Goal: Information Seeking & Learning: Learn about a topic

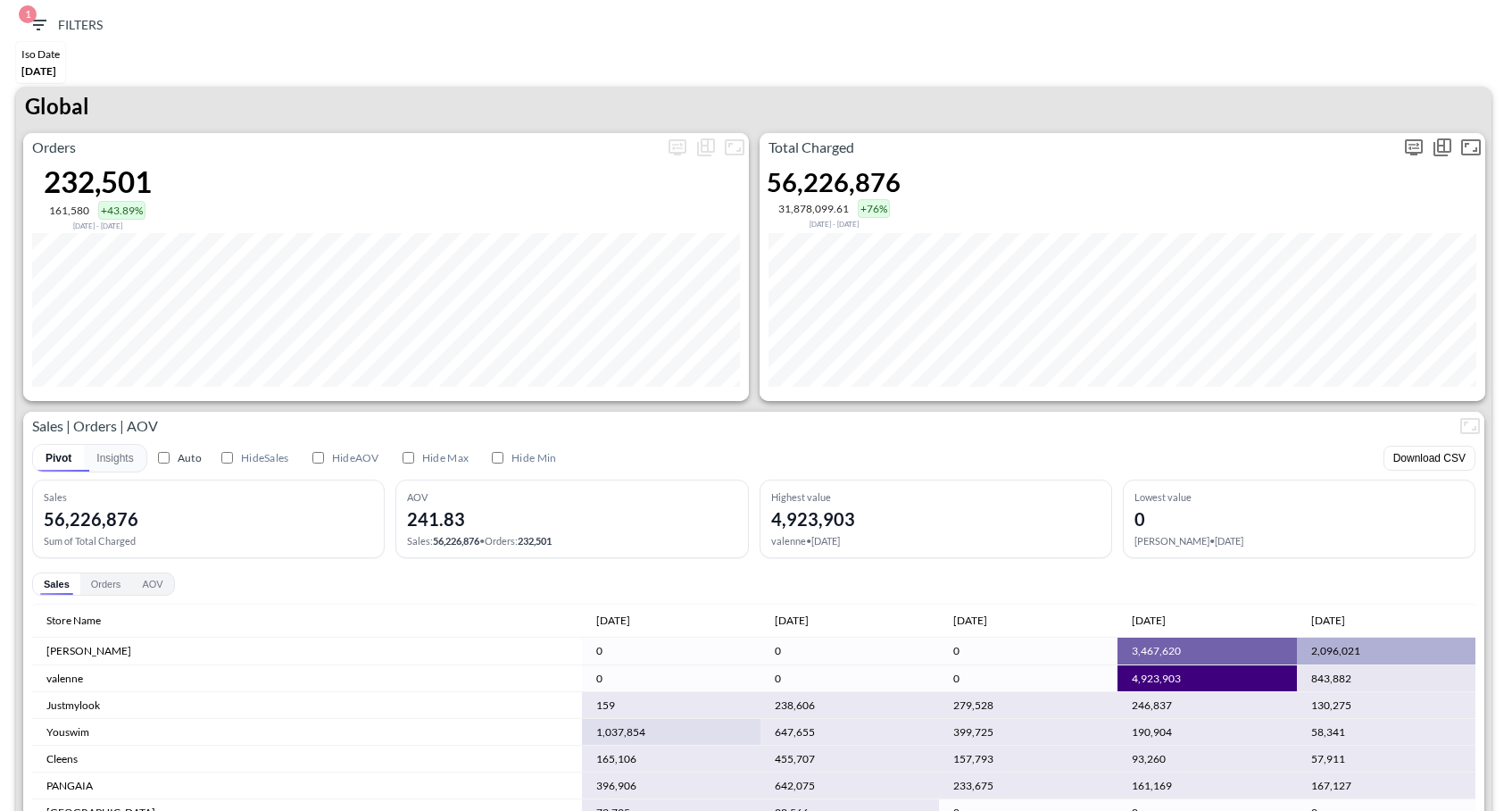
click at [1405, 134] on button "more" at bounding box center [1414, 148] width 29 height 29
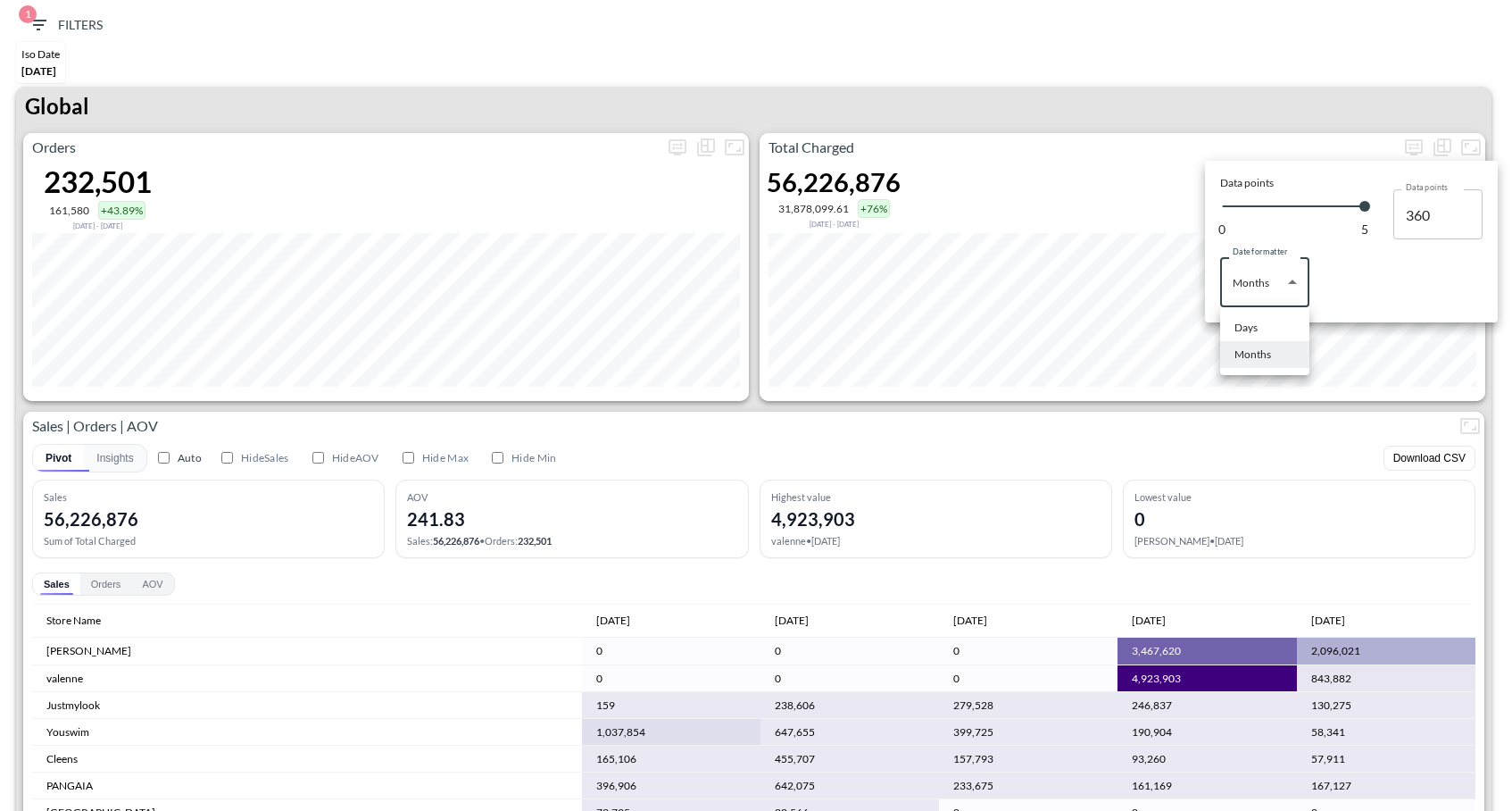
click at [1239, 267] on body "BI.P.EYE, Interactive Analytics Dashboards 1 Filters Iso Date Jun 01, 2025 Glob…" at bounding box center [756, 406] width 1512 height 811
click at [1254, 334] on div "Days" at bounding box center [1245, 328] width 23 height 16
type input "Days"
type input "137"
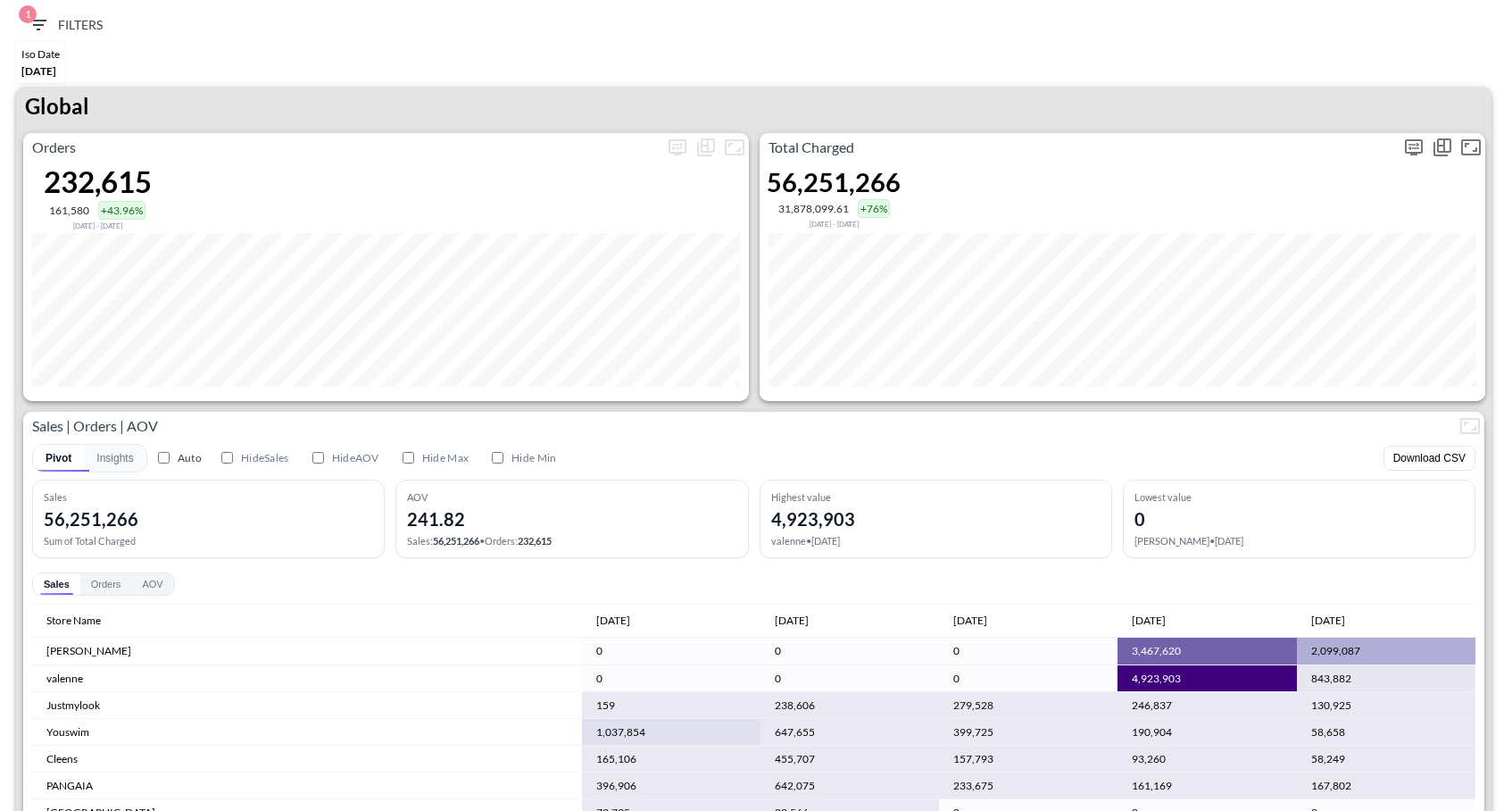
click at [1415, 152] on icon "more" at bounding box center [1414, 148] width 18 height 16
click at [1270, 279] on body "BI.P.EYE, Interactive Analytics Dashboards 1 Filters Iso Date [DATE] Global Ord…" at bounding box center [756, 406] width 1512 height 811
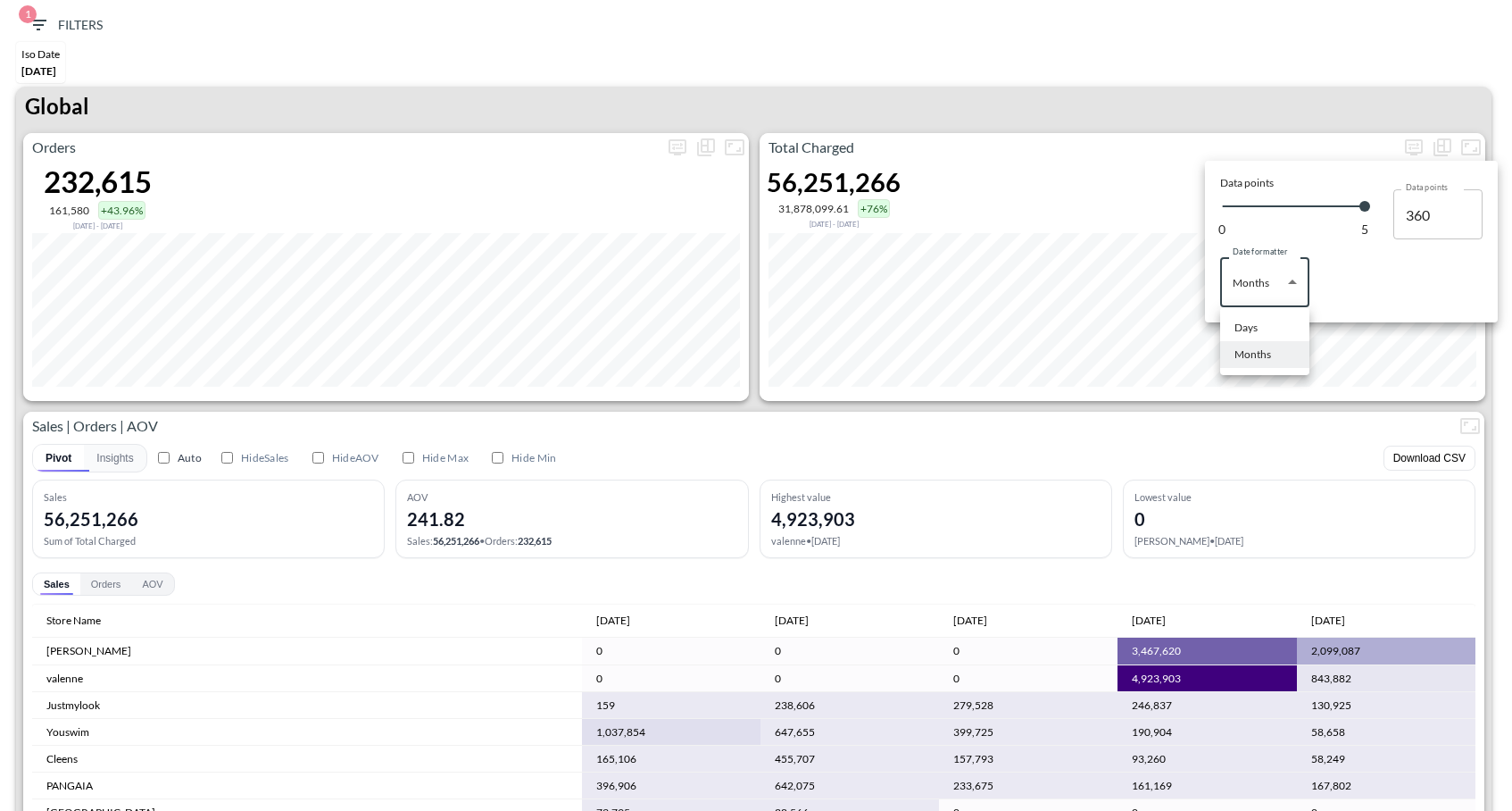
click at [1260, 310] on ul "Days Months" at bounding box center [1264, 341] width 89 height 68
click at [1260, 320] on li "Days" at bounding box center [1264, 328] width 89 height 27
type input "Days"
type input "137"
click at [1236, 90] on div at bounding box center [756, 406] width 1512 height 811
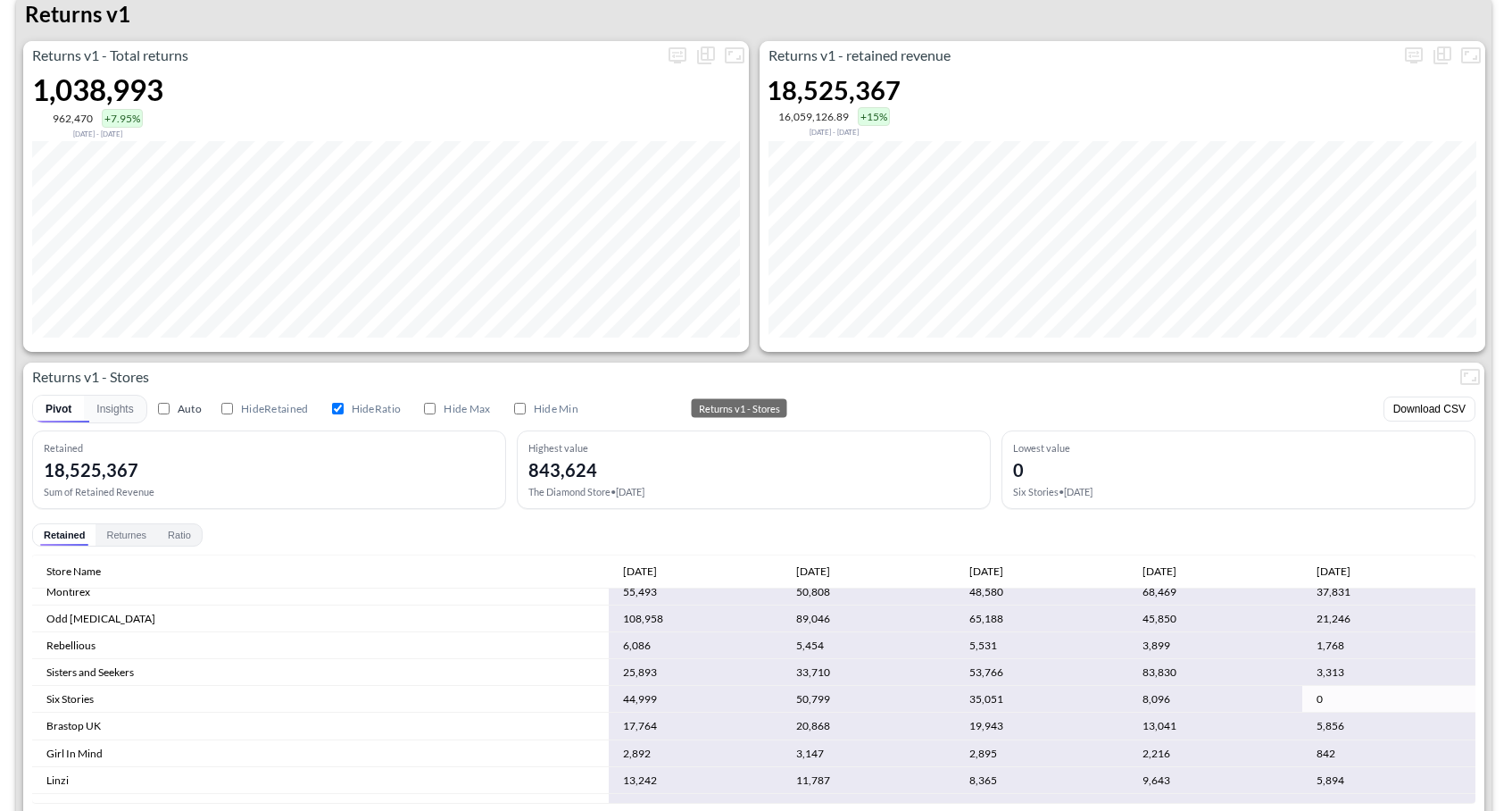
scroll to position [920, 0]
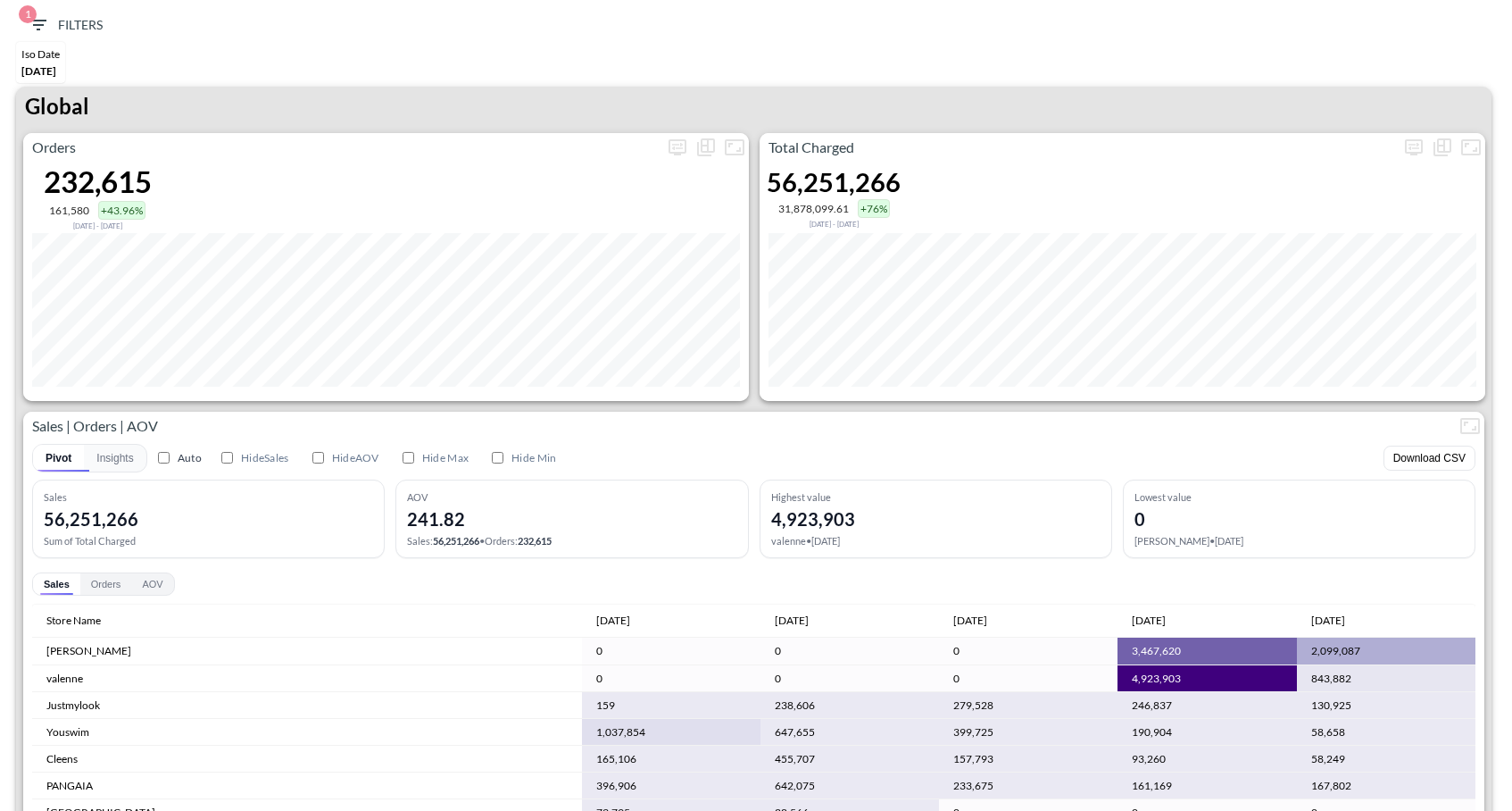
click at [895, 0] on div "1 Filters Iso Date Jun 01, 2025 Global Orders 232,615 161,580 +43.96% Jan 15, 2…" at bounding box center [756, 406] width 1512 height 811
click at [1420, 158] on button "more" at bounding box center [1414, 148] width 29 height 29
click at [1270, 276] on body "BI.P.EYE, Interactive Analytics Dashboards 1 Filters Iso Date Jun 01, 2025 Glob…" at bounding box center [756, 406] width 1512 height 811
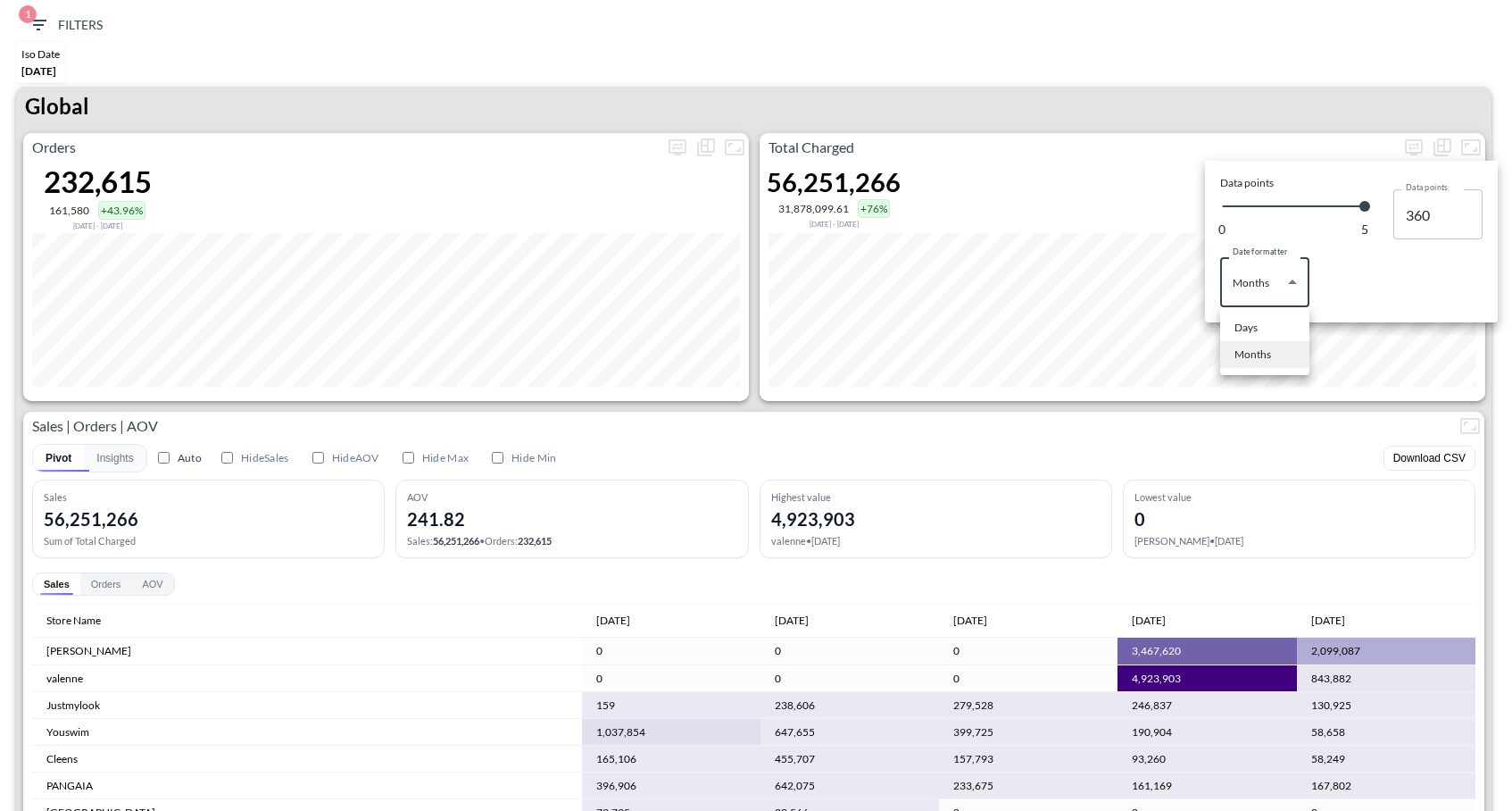
click at [1256, 326] on div "Days" at bounding box center [1245, 328] width 23 height 16
type input "Days"
type input "137"
click at [1275, 150] on div at bounding box center [756, 406] width 1512 height 811
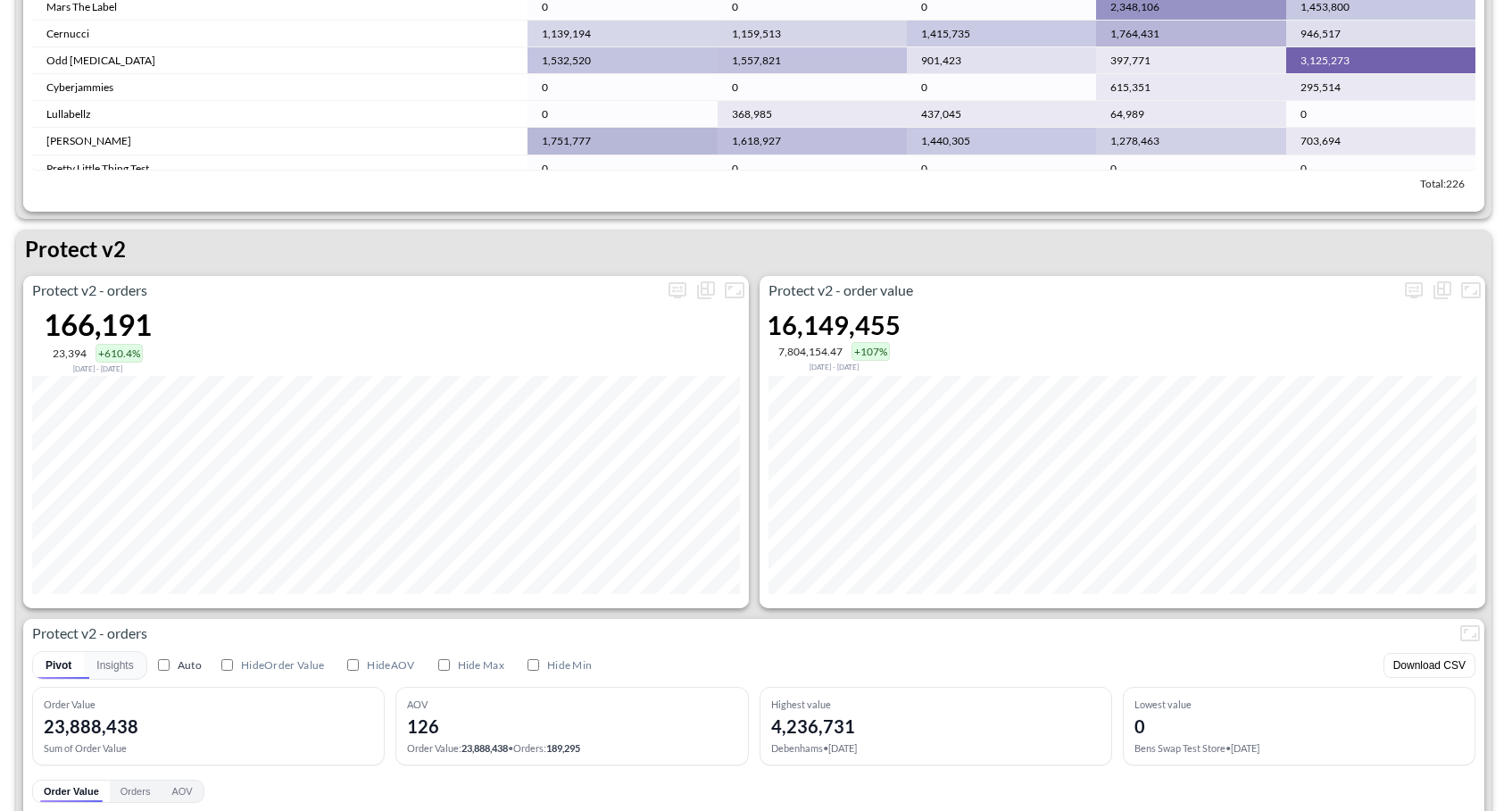
scroll to position [3274, 0]
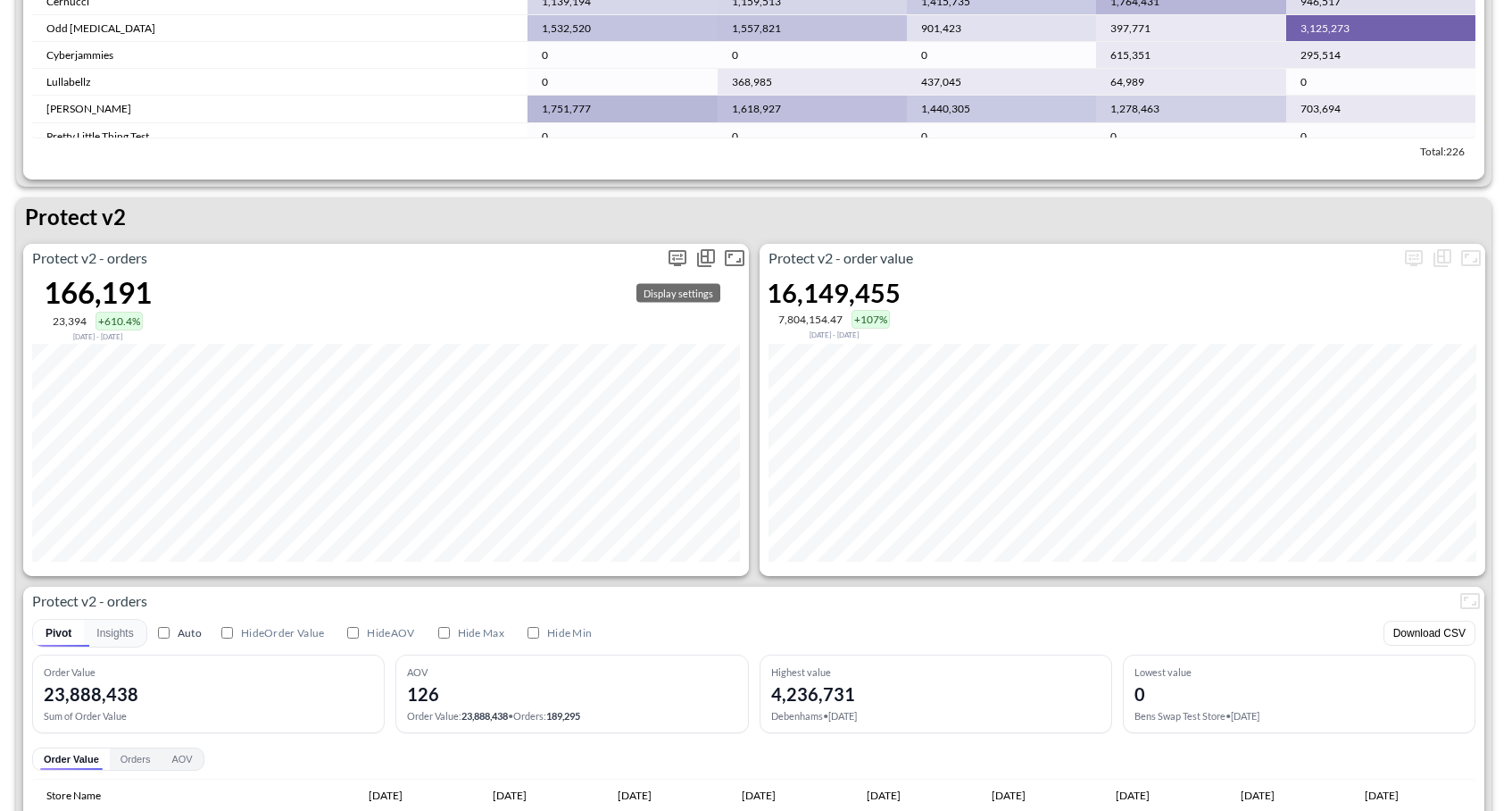
click at [663, 262] on span "Display settings" at bounding box center [677, 258] width 29 height 29
click at [669, 262] on icon "more" at bounding box center [677, 258] width 21 height 21
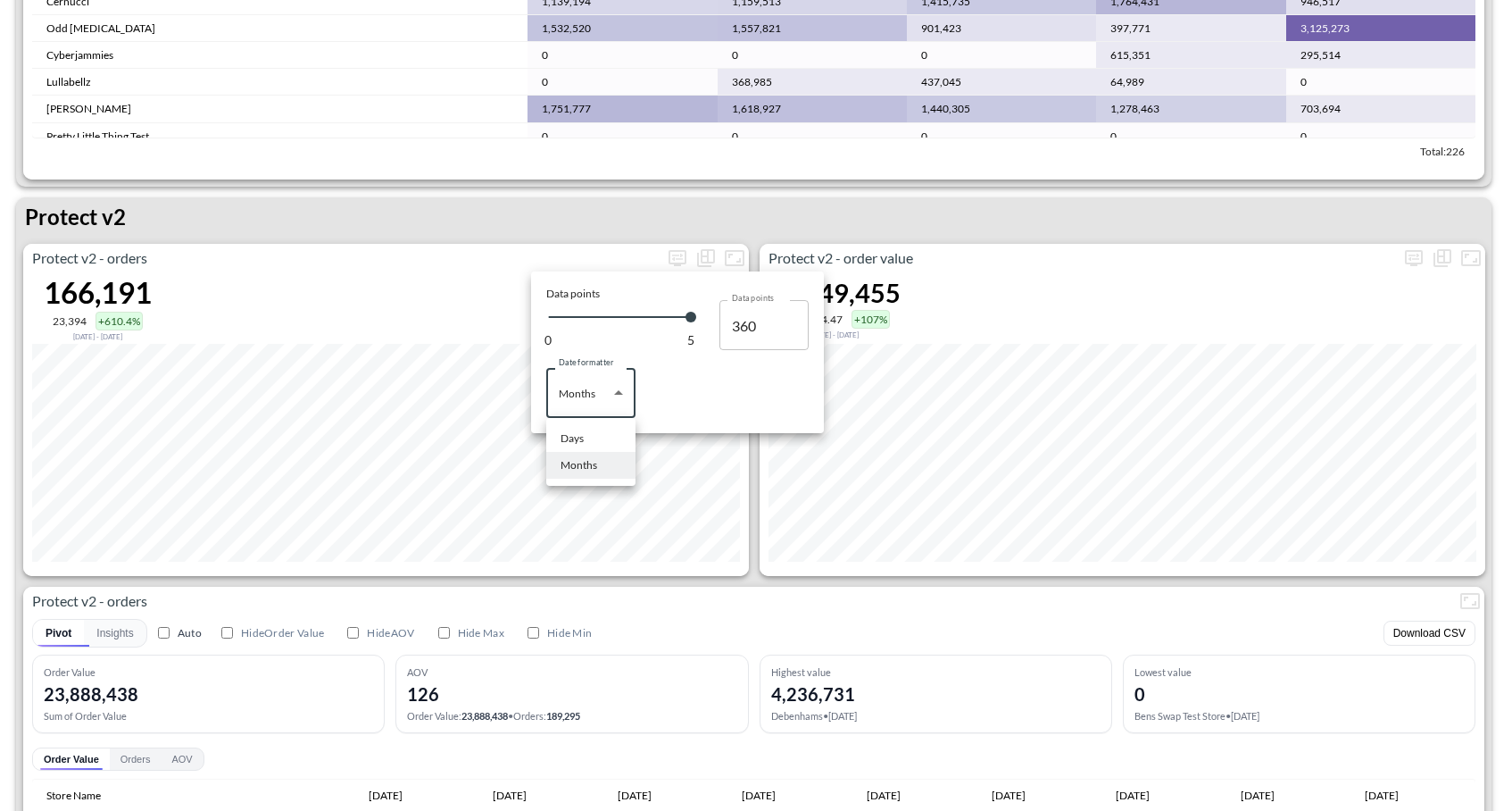
click at [615, 385] on body "BI.P.EYE, Interactive Analytics Dashboards 1 Filters Iso Date Jun 01, 2025 Glob…" at bounding box center [756, 406] width 1512 height 811
click at [589, 423] on ul "Days Months" at bounding box center [590, 452] width 89 height 68
click at [586, 435] on li "Days" at bounding box center [590, 439] width 89 height 27
type input "Days"
type input "137"
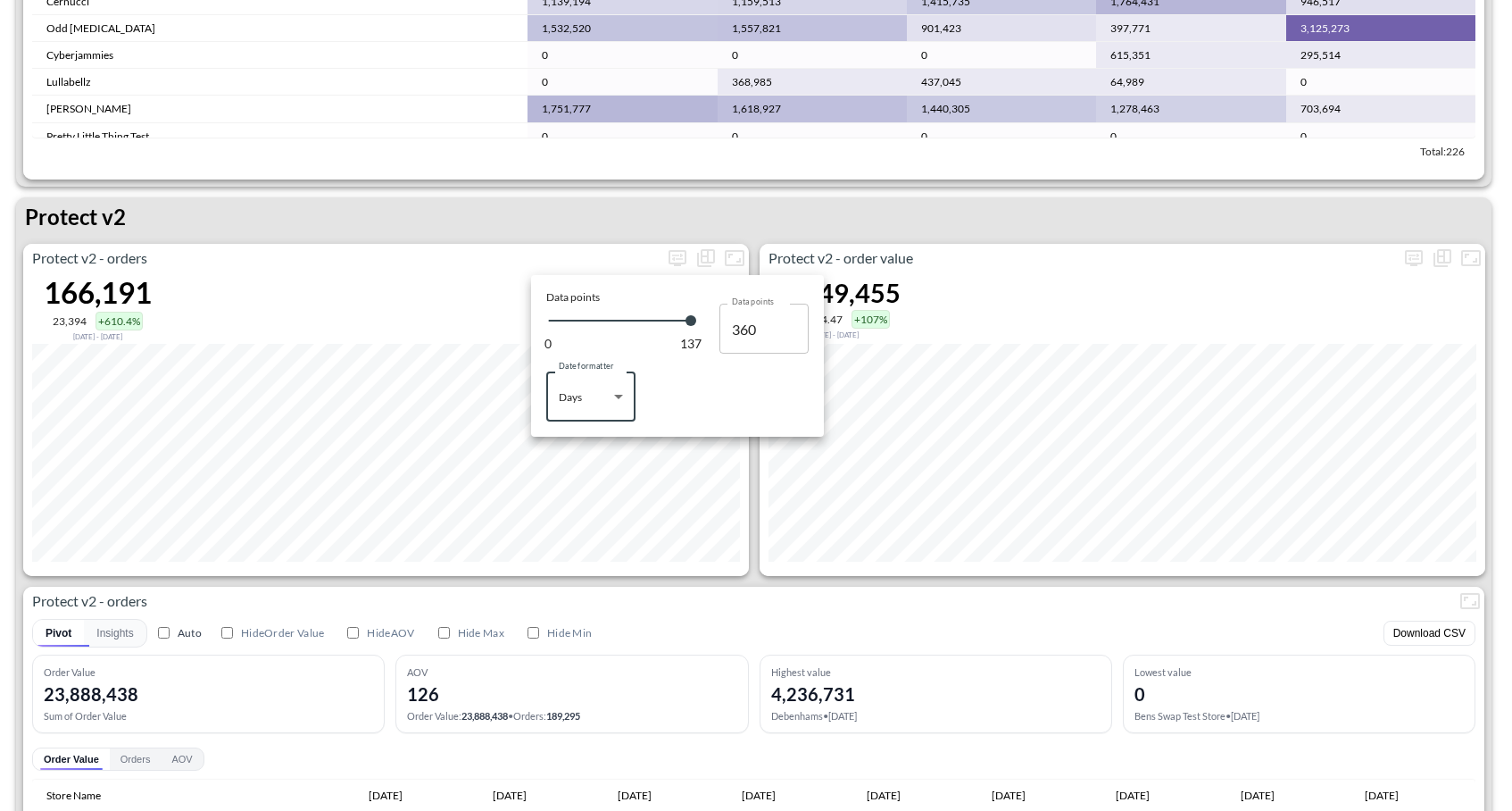
click at [737, 238] on div at bounding box center [756, 406] width 1512 height 811
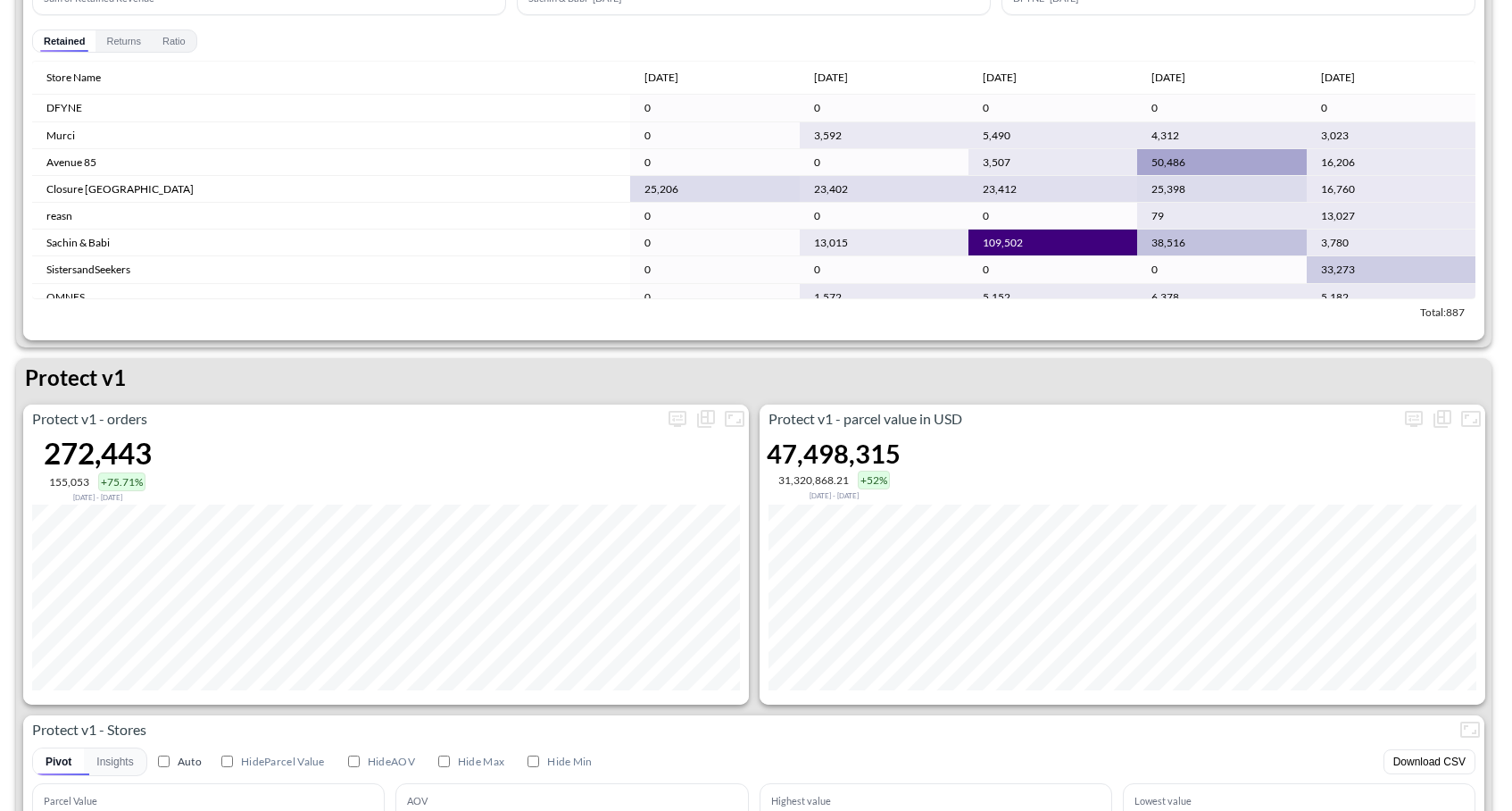
scroll to position [1718, 0]
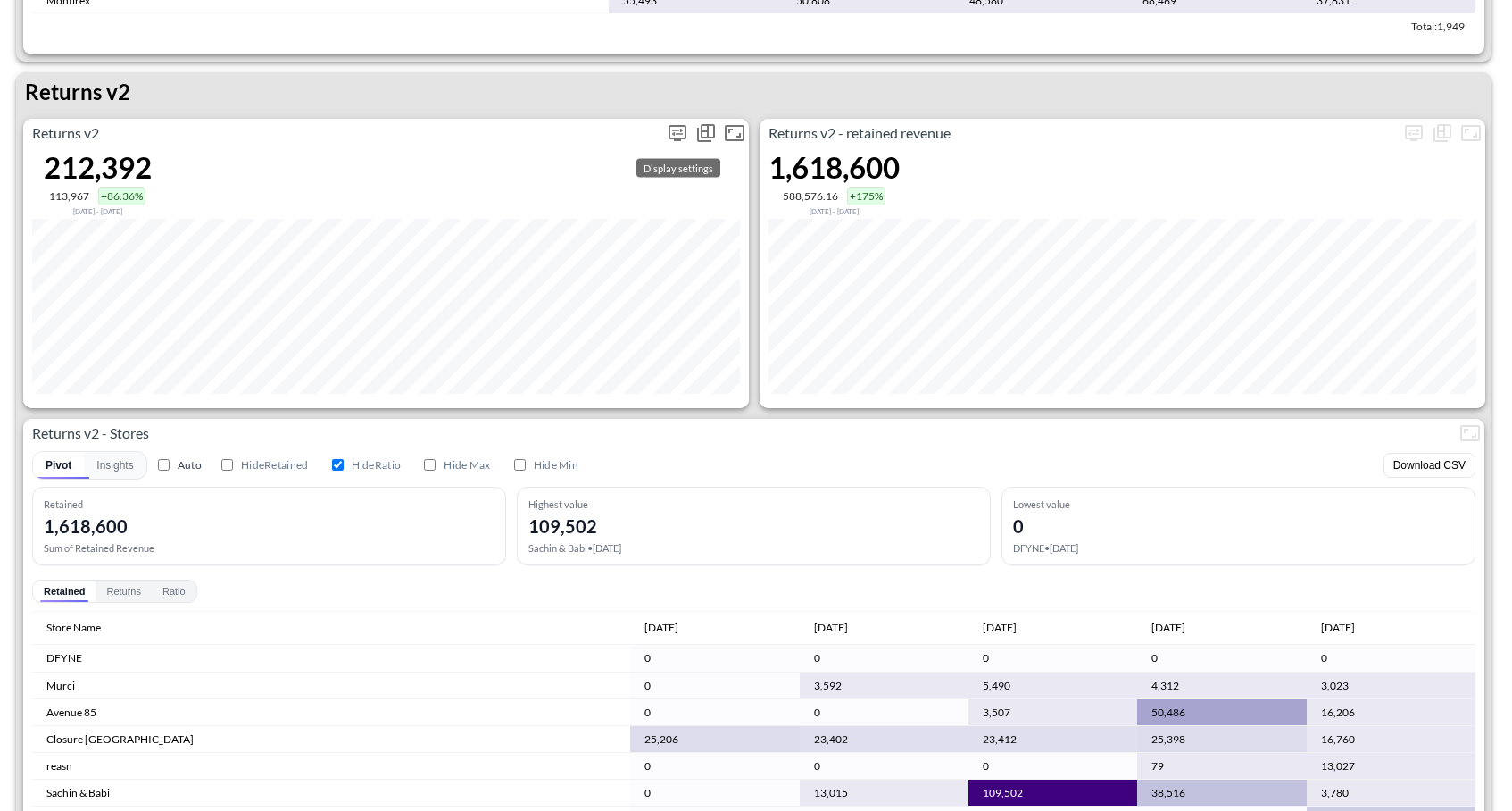
click at [667, 120] on span "Display settings" at bounding box center [677, 133] width 29 height 29
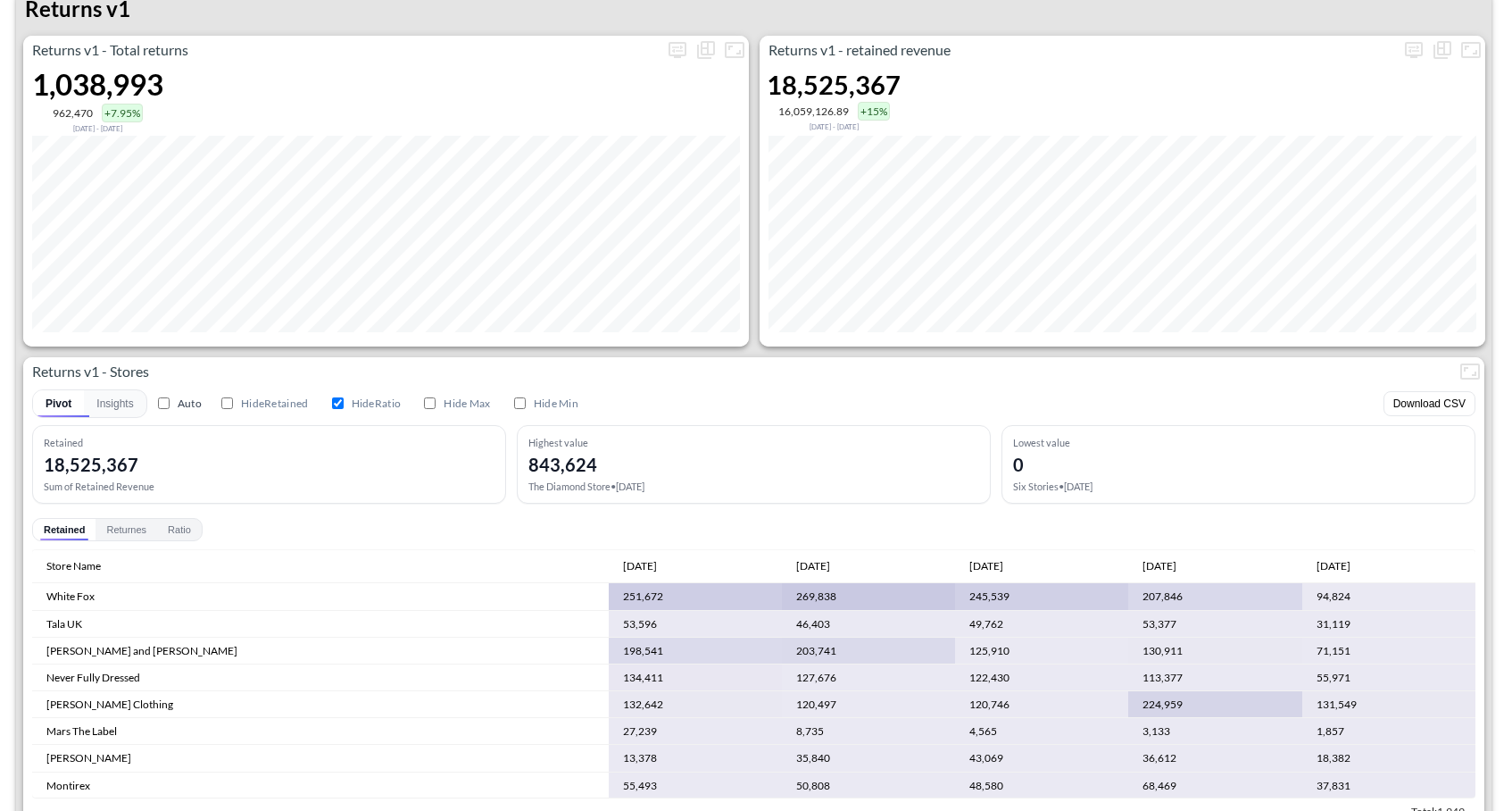
scroll to position [901, 0]
